Goal: Task Accomplishment & Management: Manage account settings

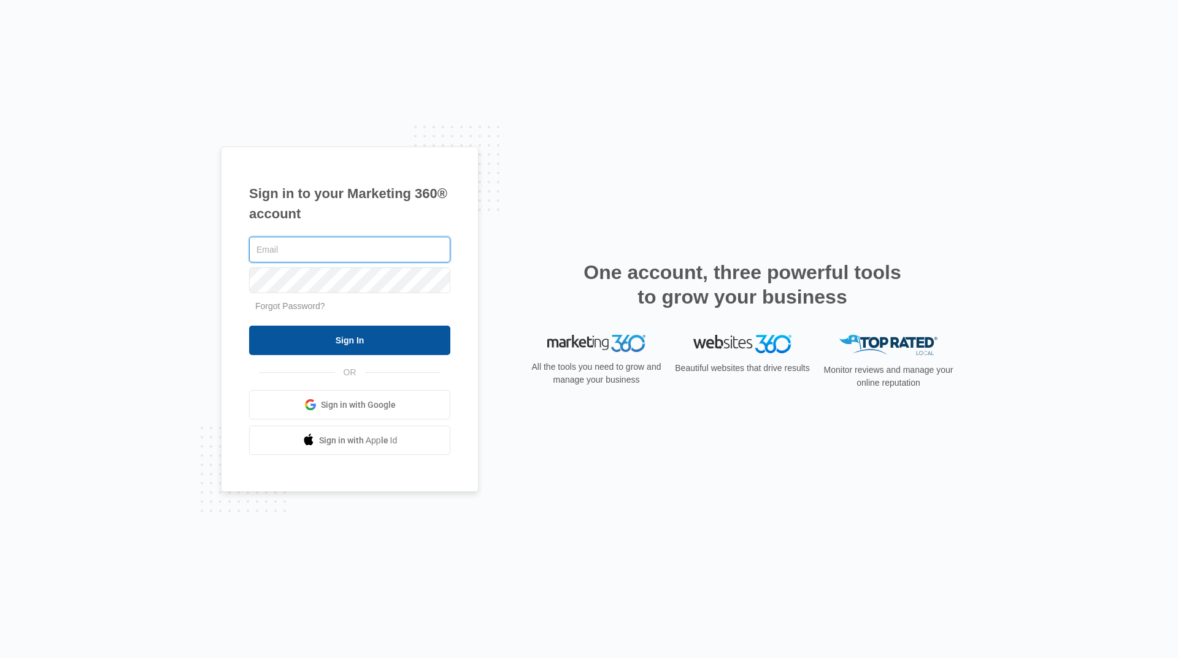
type input "[EMAIL_ADDRESS][DOMAIN_NAME]"
click at [374, 336] on input "Sign In" at bounding box center [349, 340] width 201 height 29
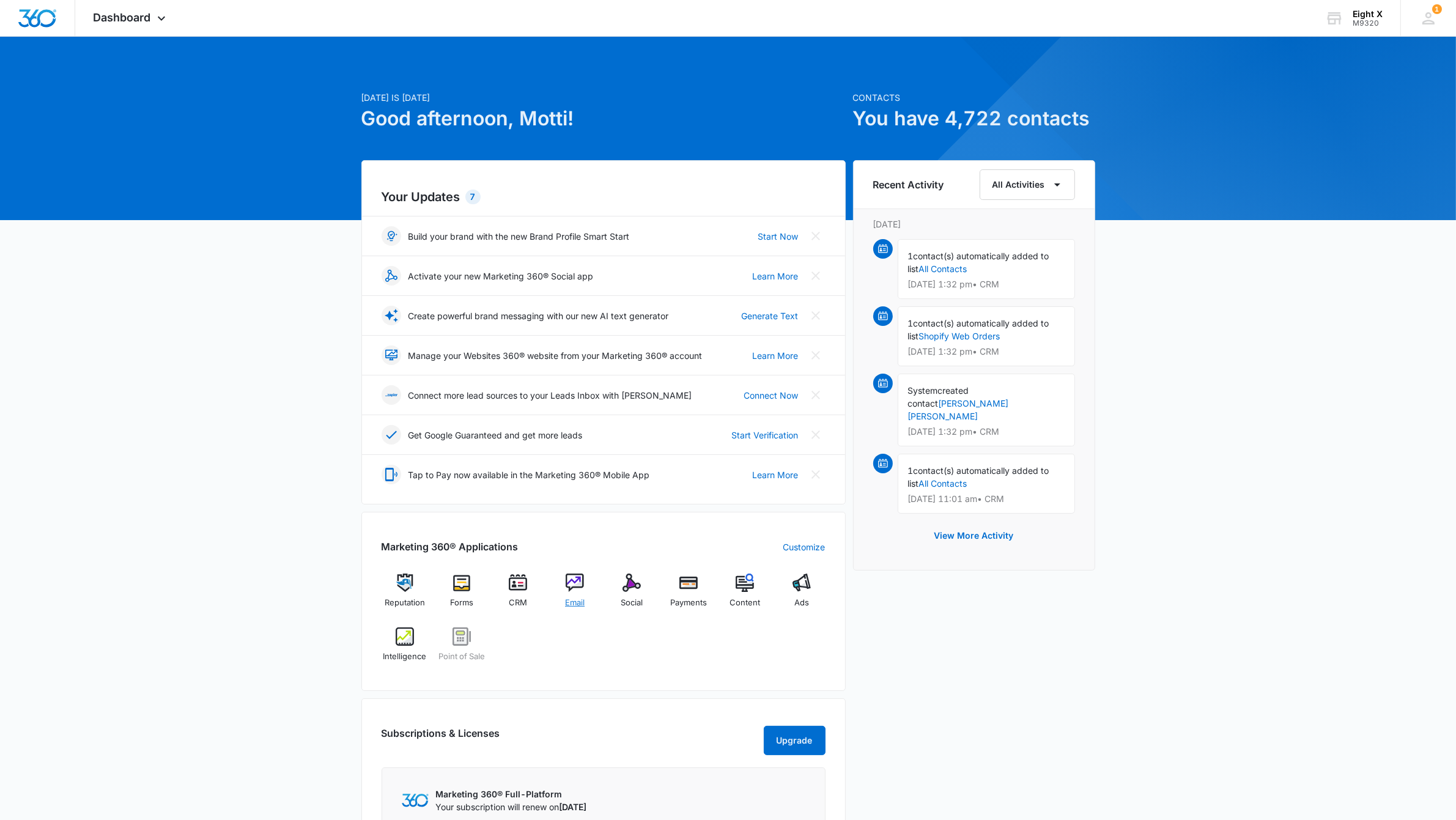
click at [585, 578] on div "Email" at bounding box center [574, 595] width 47 height 44
